Goal: Find specific fact: Find contact information

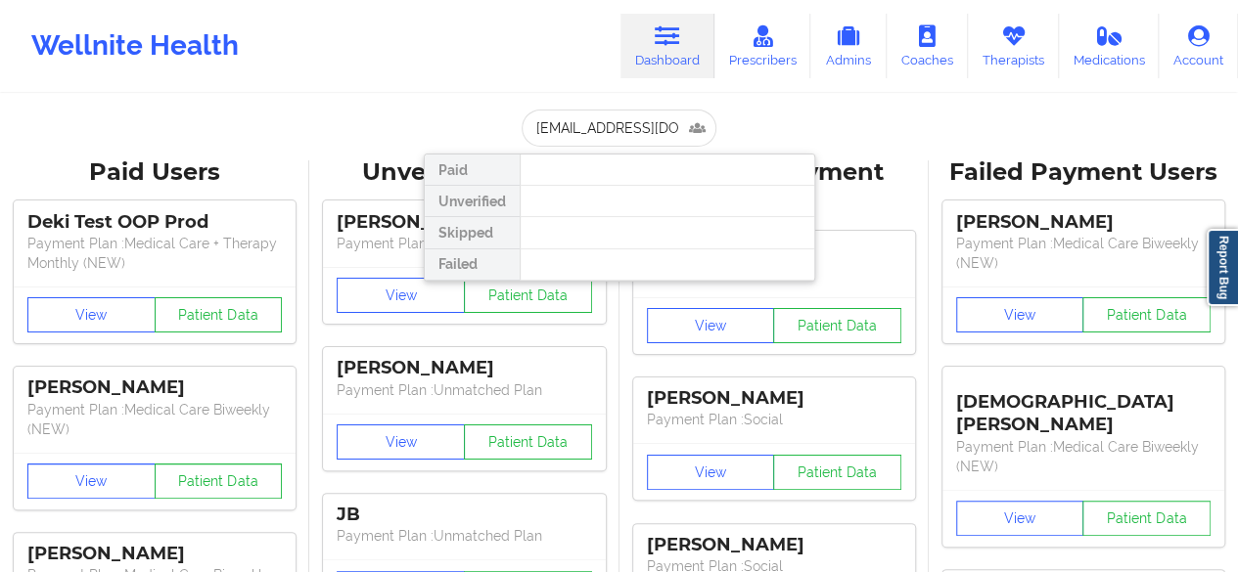
click at [575, 140] on input "[EMAIL_ADDRESS][DOMAIN_NAME]" at bounding box center [619, 128] width 194 height 37
type input "s"
type input "[PERSON_NAME]"
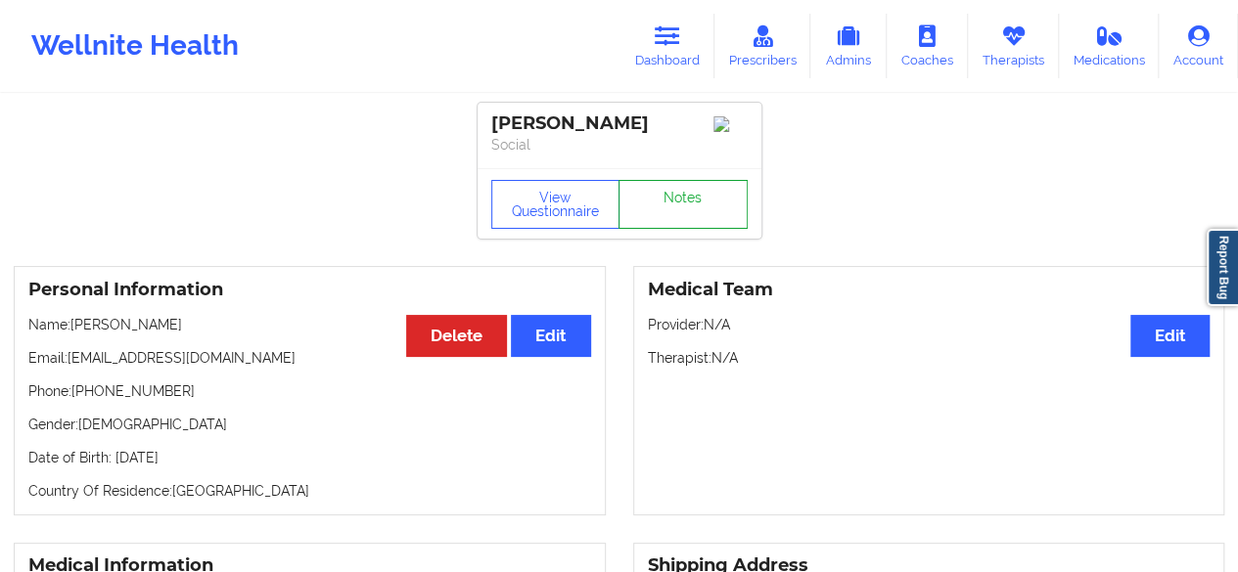
click at [707, 201] on link "Notes" at bounding box center [682, 204] width 129 height 49
click at [671, 47] on icon at bounding box center [667, 36] width 25 height 22
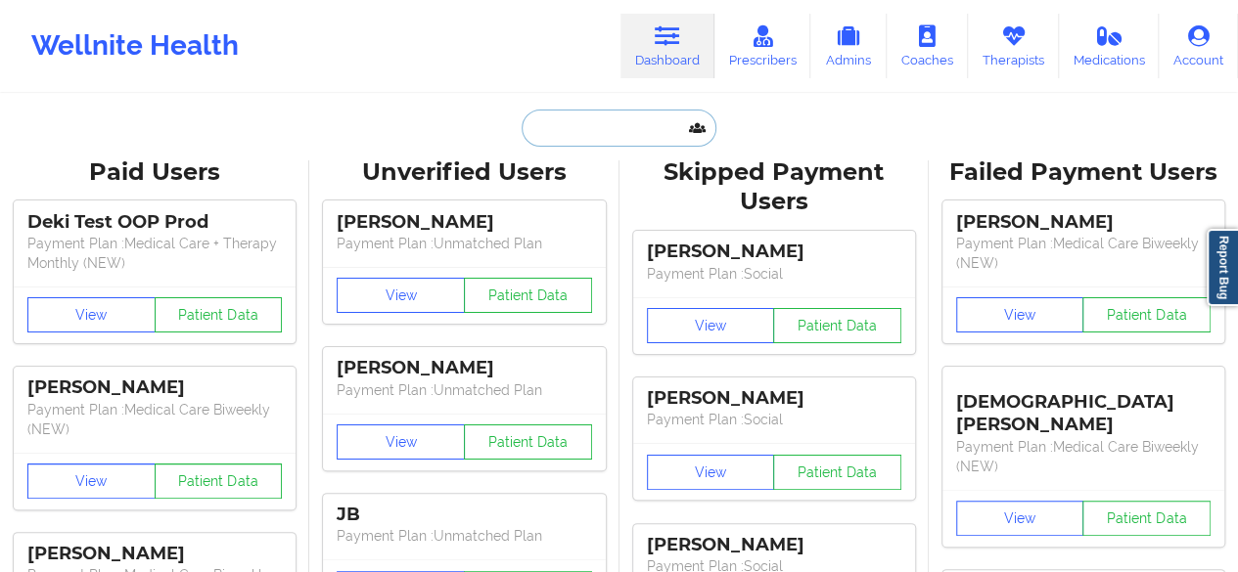
click at [634, 130] on input "text" at bounding box center [619, 128] width 194 height 37
paste input "[PERSON_NAME]"
type input "[PERSON_NAME]"
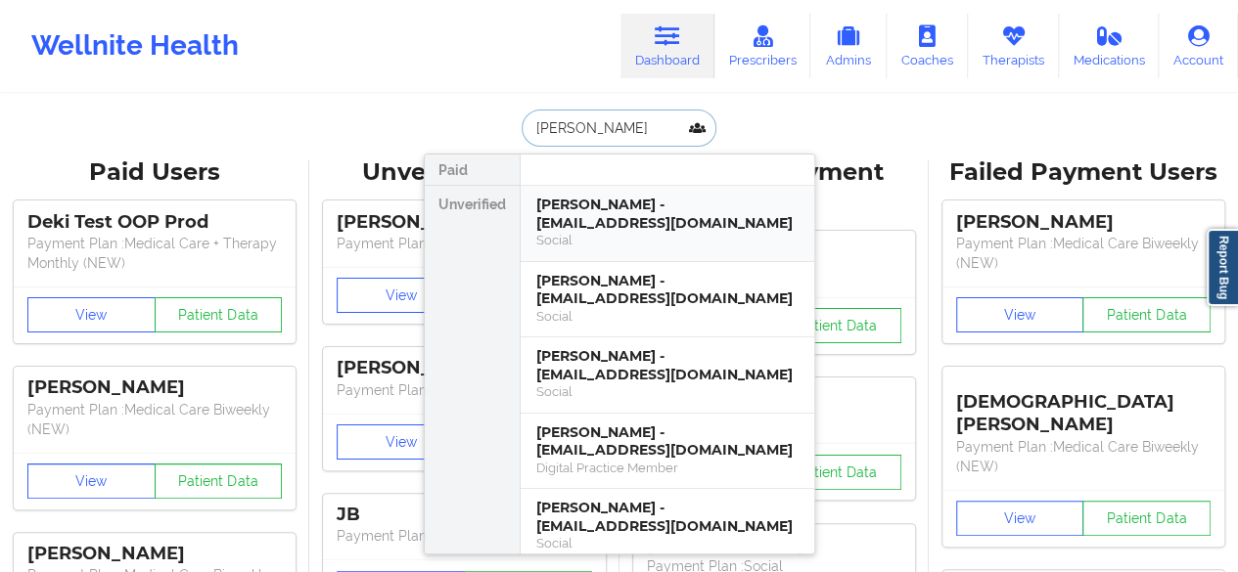
click at [678, 230] on div "[PERSON_NAME] - [EMAIL_ADDRESS][DOMAIN_NAME]" at bounding box center [667, 214] width 262 height 36
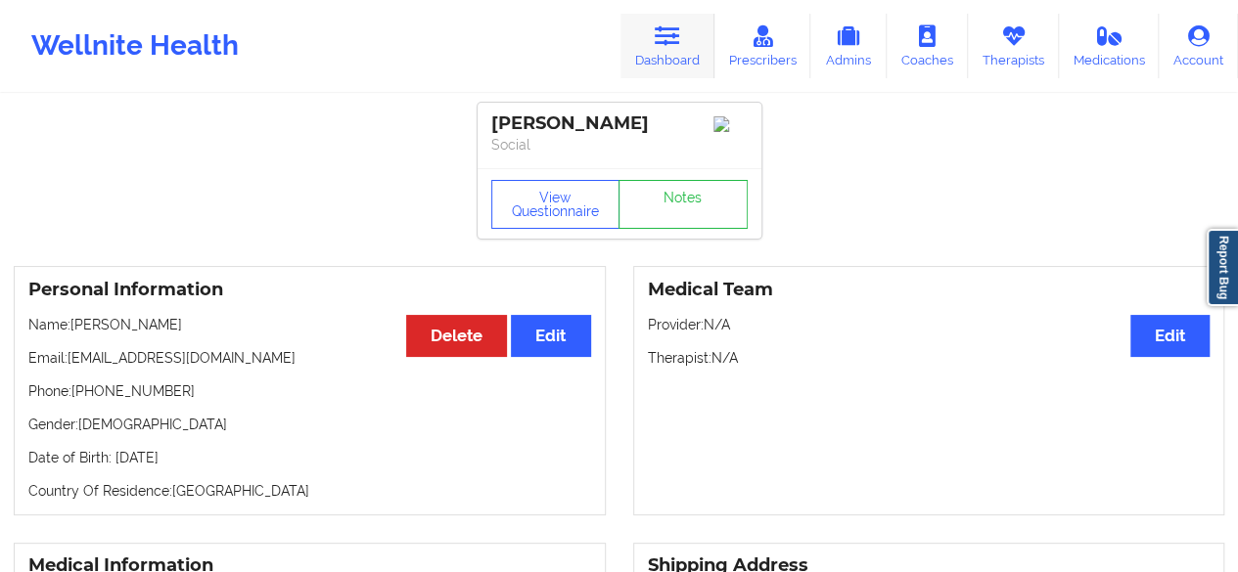
click at [685, 42] on link "Dashboard" at bounding box center [667, 46] width 94 height 65
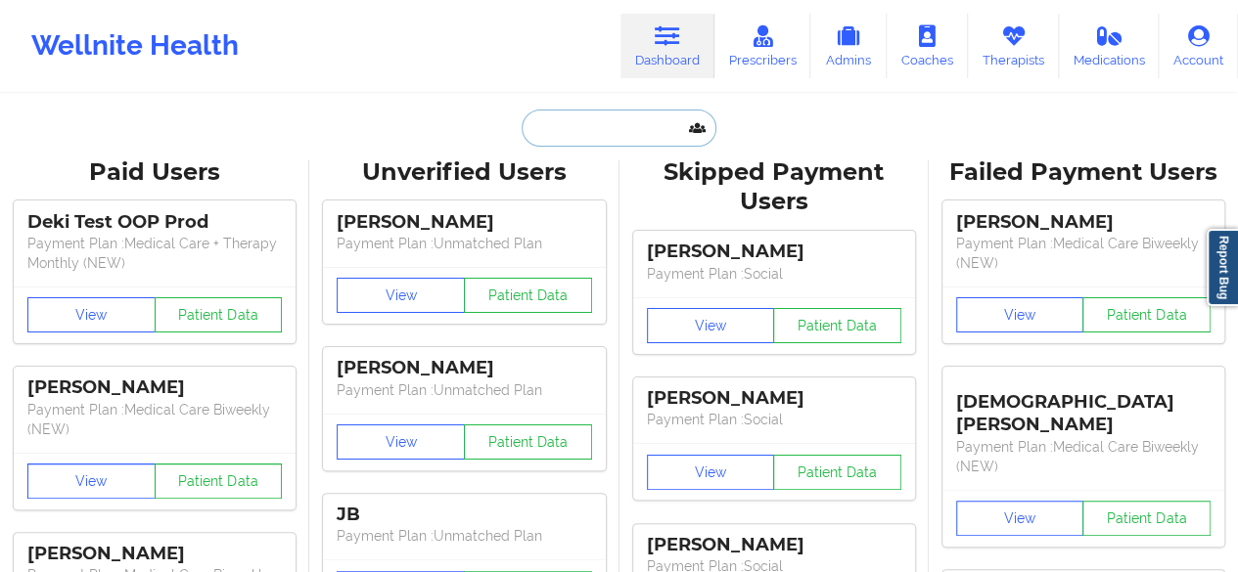
click at [606, 145] on input "text" at bounding box center [619, 128] width 194 height 37
paste input "[EMAIL_ADDRESS][DOMAIN_NAME]"
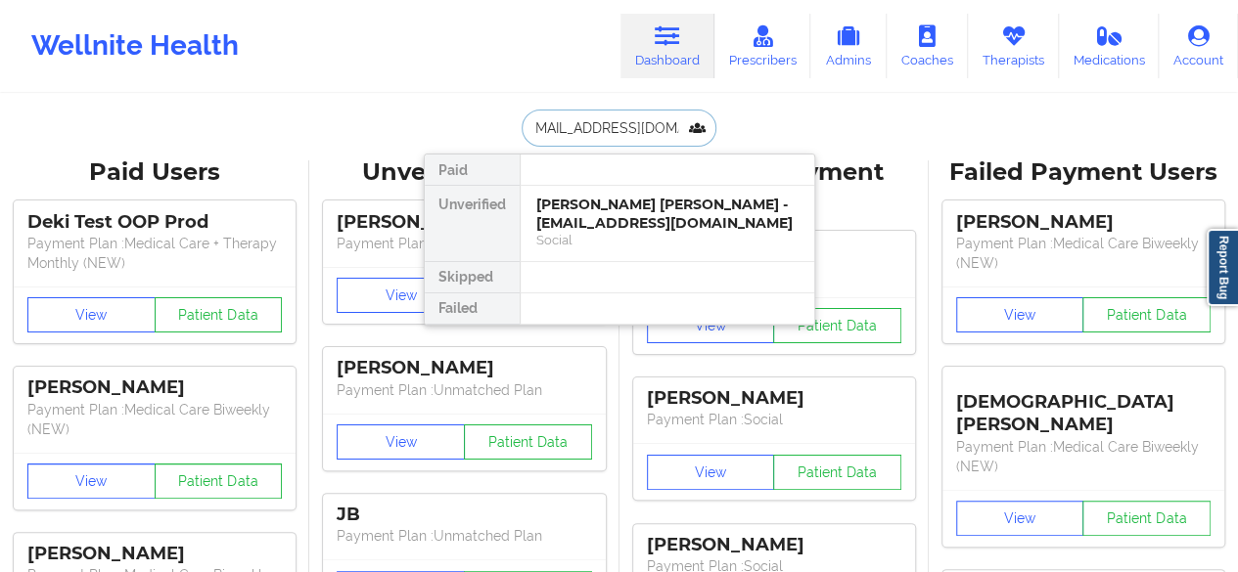
type input "[EMAIL_ADDRESS][DOMAIN_NAME]"
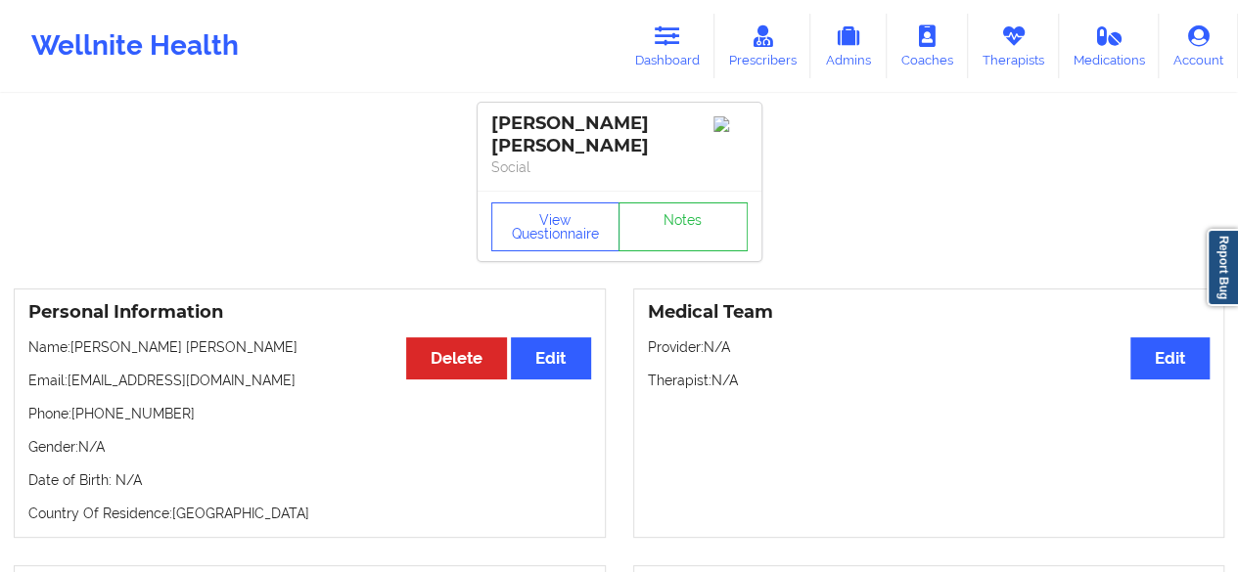
click at [72, 404] on p "Phone: [PHONE_NUMBER]" at bounding box center [309, 414] width 563 height 20
click at [623, 158] on p "Social" at bounding box center [619, 168] width 256 height 20
click at [665, 56] on link "Dashboard" at bounding box center [667, 46] width 94 height 65
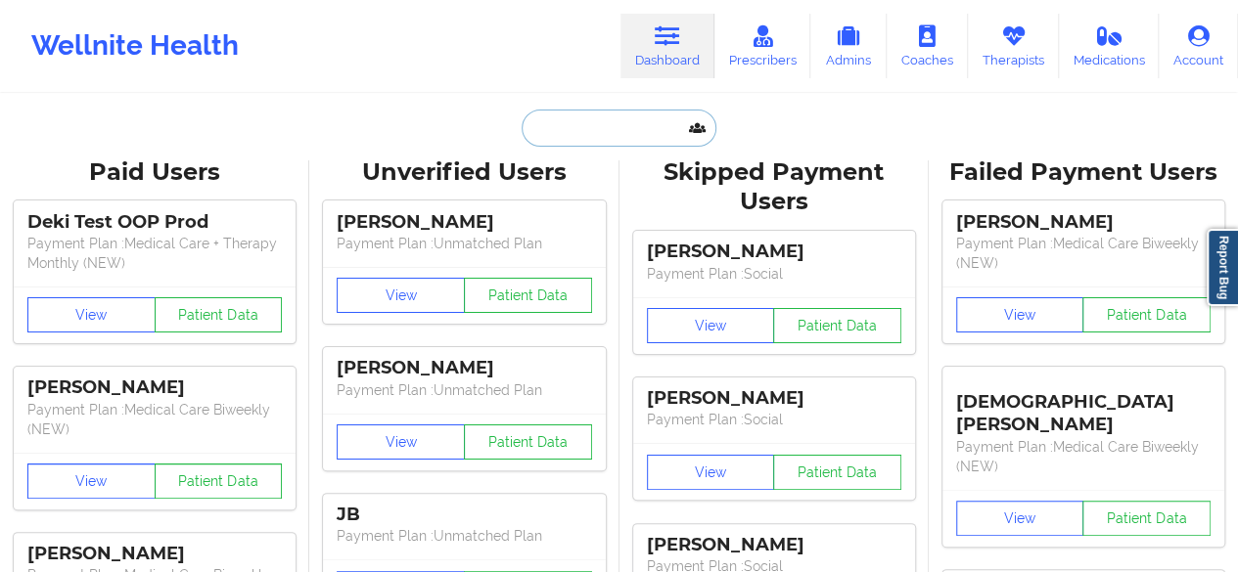
click at [574, 140] on input "text" at bounding box center [619, 128] width 194 height 37
paste input "[PERSON_NAME]"
type input "[PERSON_NAME]"
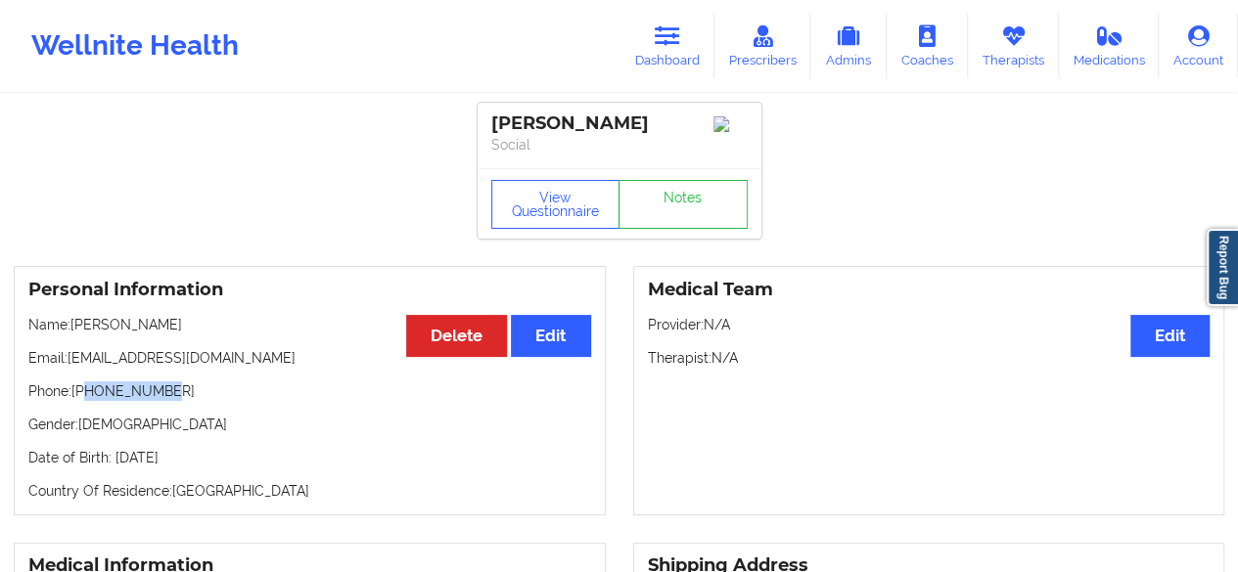
drag, startPoint x: 85, startPoint y: 396, endPoint x: 195, endPoint y: 401, distance: 109.7
click at [195, 401] on p "Phone: [PHONE_NUMBER]" at bounding box center [309, 392] width 563 height 20
copy p "4695534007"
click at [664, 45] on icon at bounding box center [667, 36] width 25 height 22
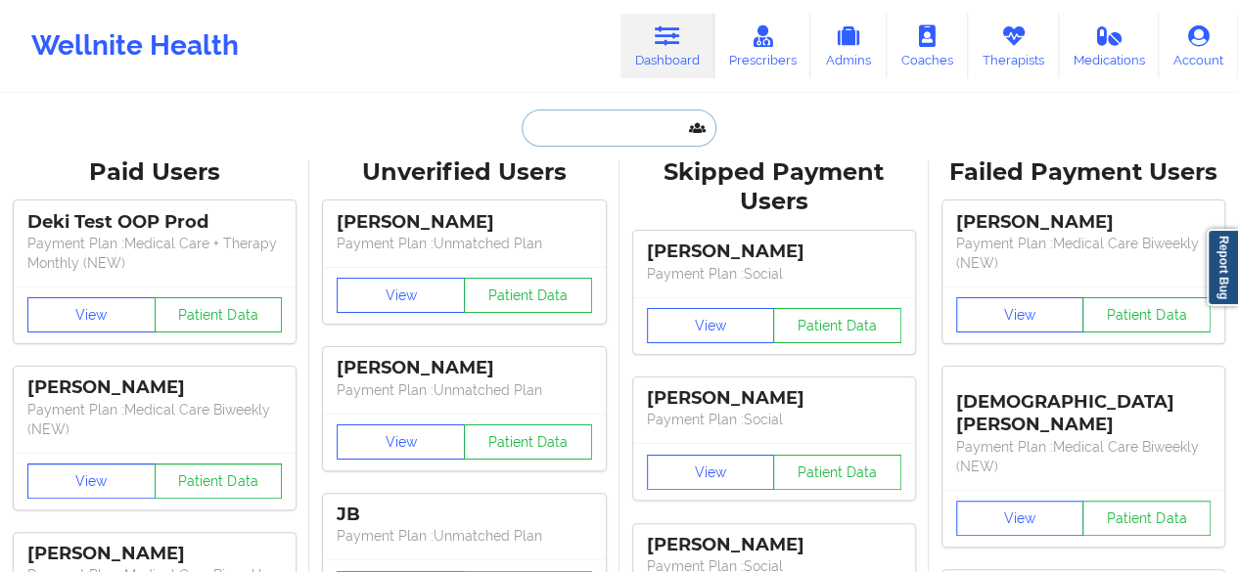
click at [570, 122] on input "text" at bounding box center [619, 128] width 194 height 37
paste input "[EMAIL_ADDRESS][DOMAIN_NAME]"
type input "[EMAIL_ADDRESS][DOMAIN_NAME]"
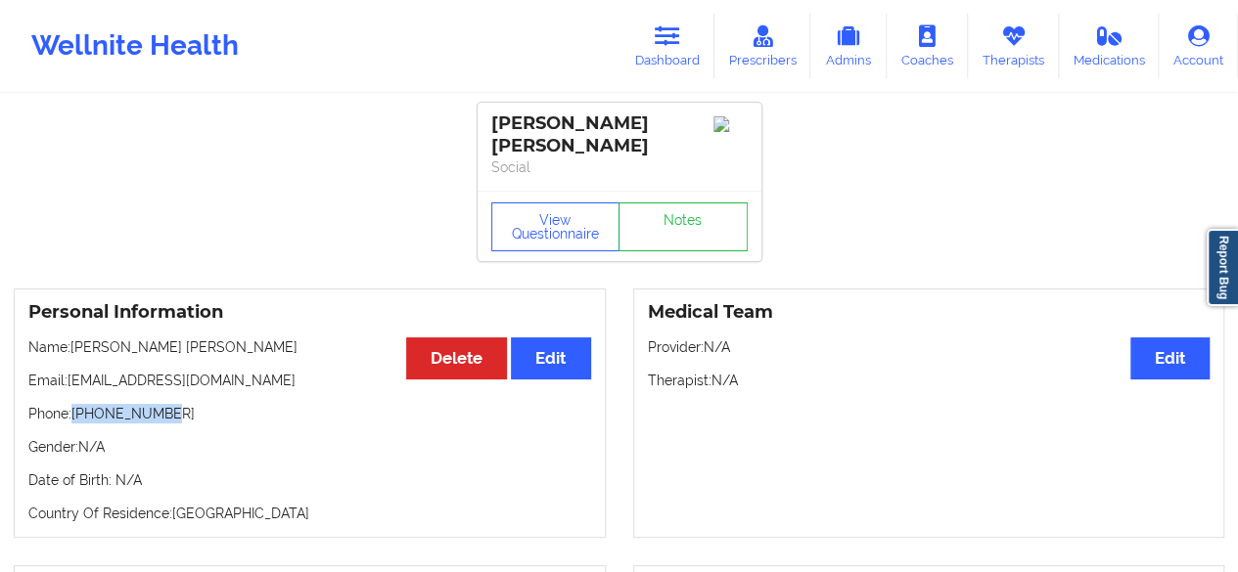
drag, startPoint x: 74, startPoint y: 398, endPoint x: 218, endPoint y: 381, distance: 144.9
click at [218, 381] on div "Personal Information Edit Delete Name: [PERSON_NAME] [PERSON_NAME] Email: [EMAI…" at bounding box center [310, 414] width 592 height 250
copy p "[PHONE_NUMBER]"
